Goal: Task Accomplishment & Management: Manage account settings

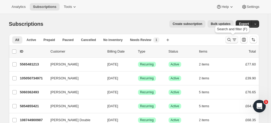
click at [229, 38] on icon "Search and filter results" at bounding box center [228, 39] width 5 height 5
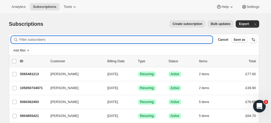
click at [50, 38] on input "Filter subscribers" at bounding box center [115, 39] width 193 height 7
paste input "[PERSON_NAME]"
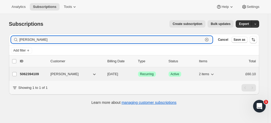
type input "[PERSON_NAME]"
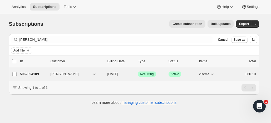
click at [44, 72] on p "5062394109" at bounding box center [33, 74] width 26 height 5
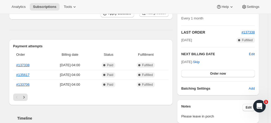
scroll to position [103, 0]
click at [252, 53] on span "Edit" at bounding box center [252, 53] width 6 height 5
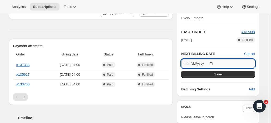
click at [214, 63] on input "[DATE]" at bounding box center [217, 63] width 73 height 9
type input "[DATE]"
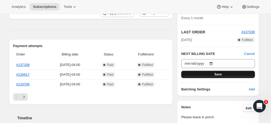
click at [217, 73] on span "Save" at bounding box center [217, 74] width 7 height 4
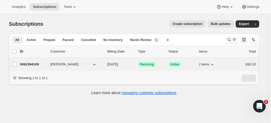
click at [39, 64] on p "5062394109" at bounding box center [33, 64] width 26 height 5
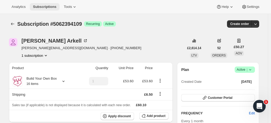
click at [48, 7] on span "Subscriptions" at bounding box center [44, 7] width 23 height 4
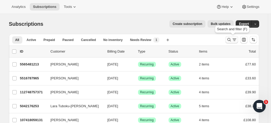
click at [230, 38] on icon "Search and filter results" at bounding box center [228, 39] width 5 height 5
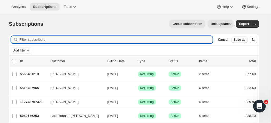
click at [77, 39] on input "Filter subscribers" at bounding box center [115, 39] width 193 height 7
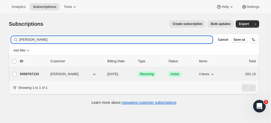
type input "[PERSON_NAME]"
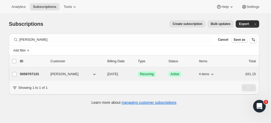
click at [43, 73] on p "5059707133" at bounding box center [33, 74] width 26 height 5
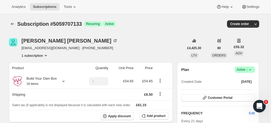
click at [243, 68] on span "Active |" at bounding box center [245, 69] width 16 height 5
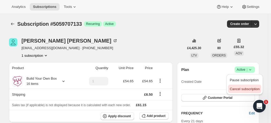
click at [244, 88] on span "Cancel subscription" at bounding box center [244, 89] width 30 height 4
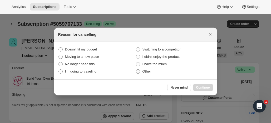
click at [138, 72] on span ":r10m:" at bounding box center [138, 71] width 4 height 4
click at [136, 70] on input "Other" at bounding box center [136, 69] width 0 height 0
radio input "true"
click at [207, 87] on span "Continue" at bounding box center [203, 88] width 14 height 4
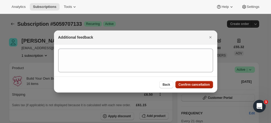
click at [200, 84] on span "Confirm cancellation" at bounding box center [193, 85] width 31 height 4
